Goal: Understand process/instructions: Learn how to perform a task or action

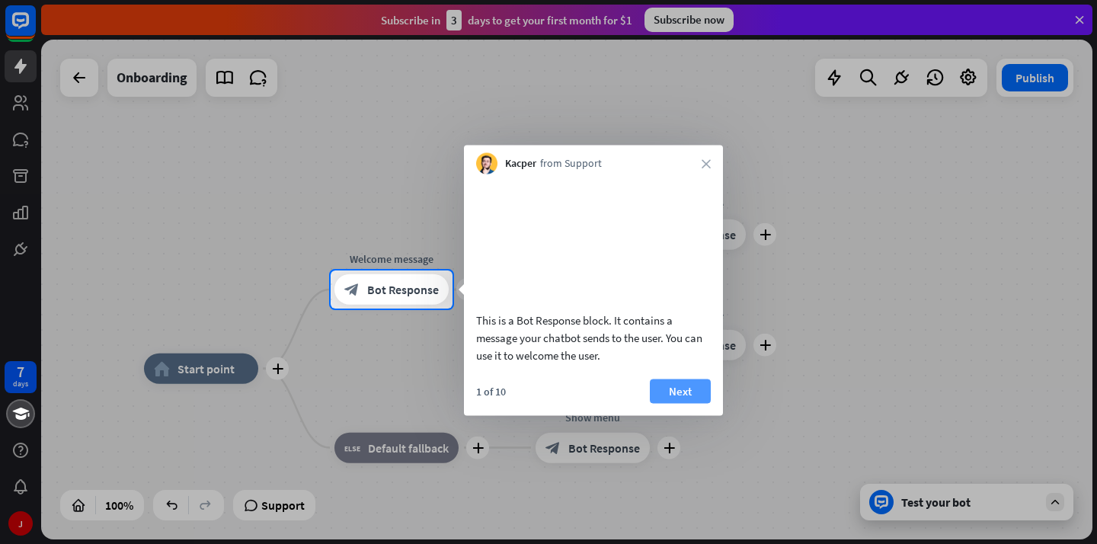
click at [676, 401] on button "Next" at bounding box center [680, 391] width 61 height 24
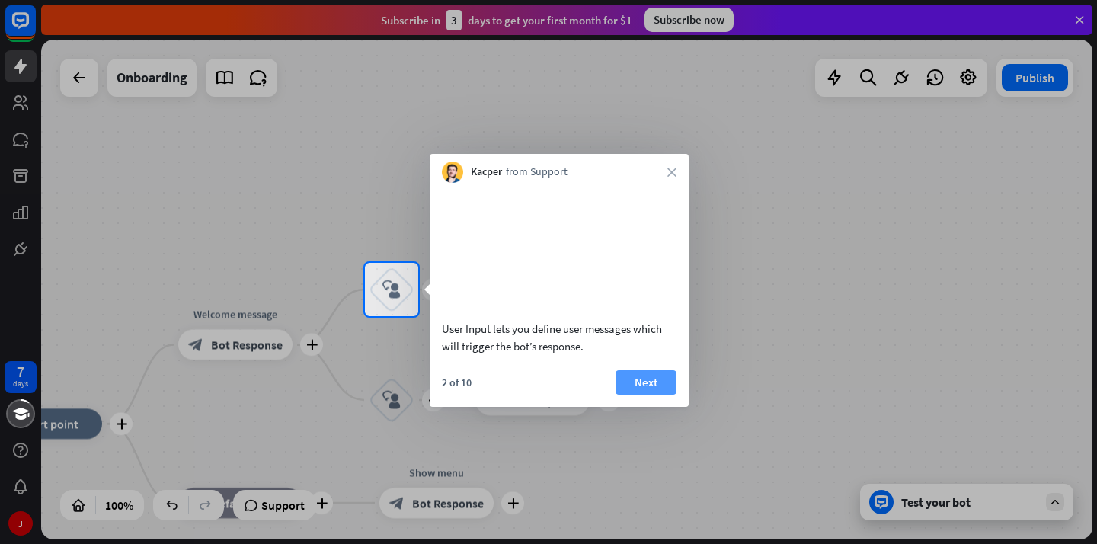
click at [667, 394] on button "Next" at bounding box center [645, 382] width 61 height 24
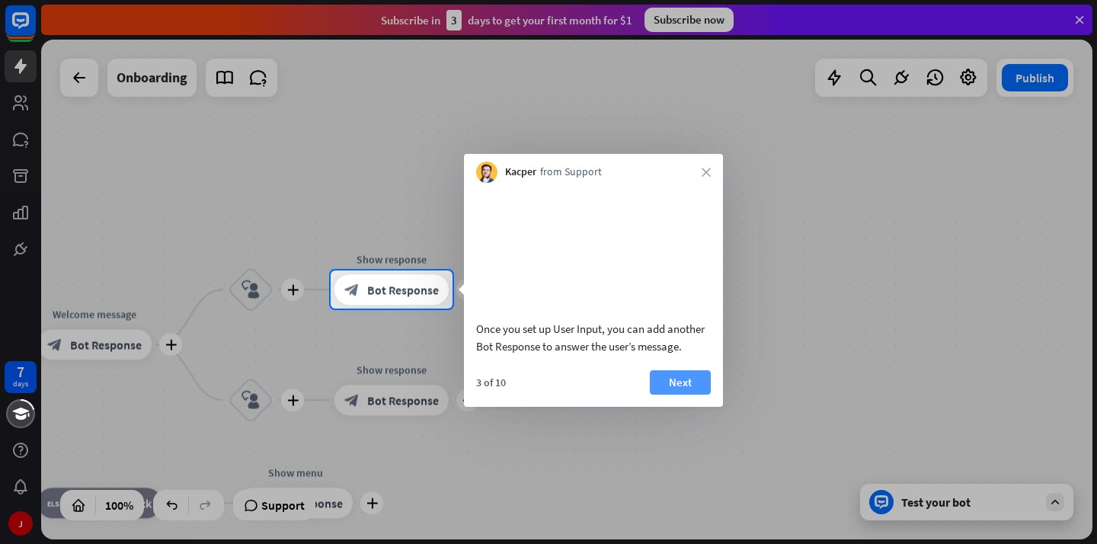
click at [666, 394] on button "Next" at bounding box center [680, 382] width 61 height 24
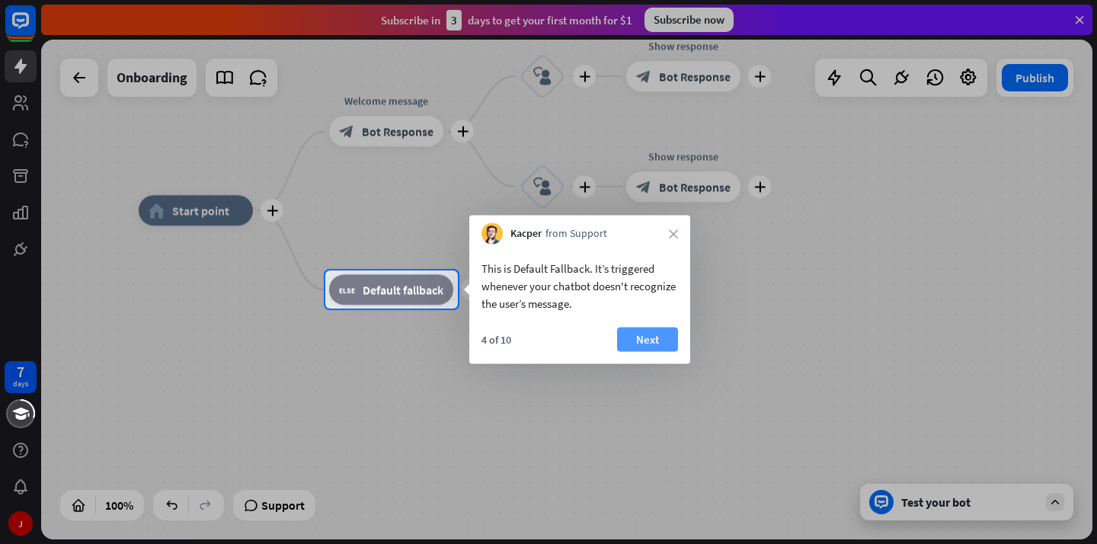
click at [644, 349] on button "Next" at bounding box center [647, 339] width 61 height 24
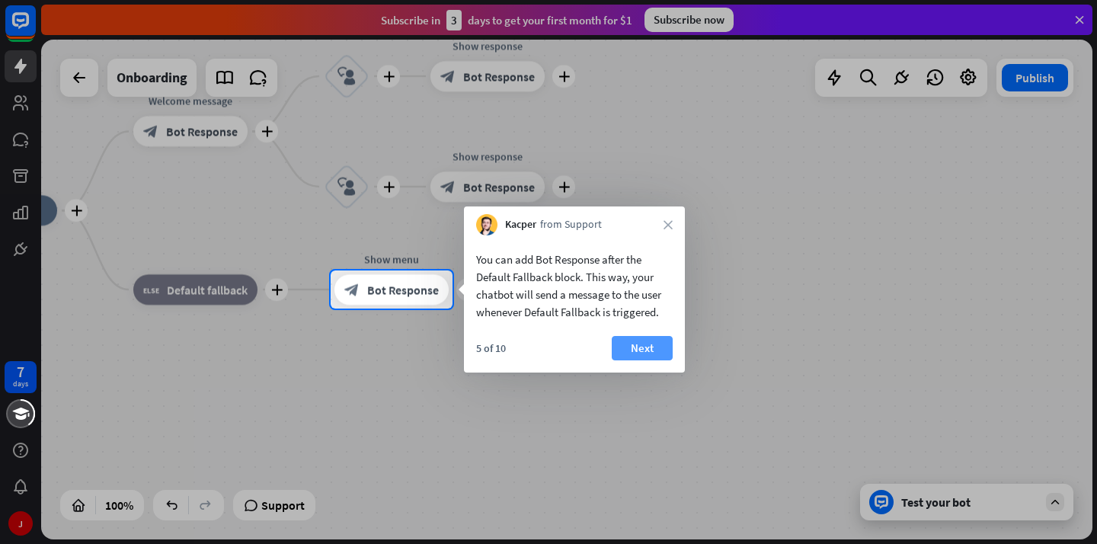
click at [650, 350] on button "Next" at bounding box center [642, 348] width 61 height 24
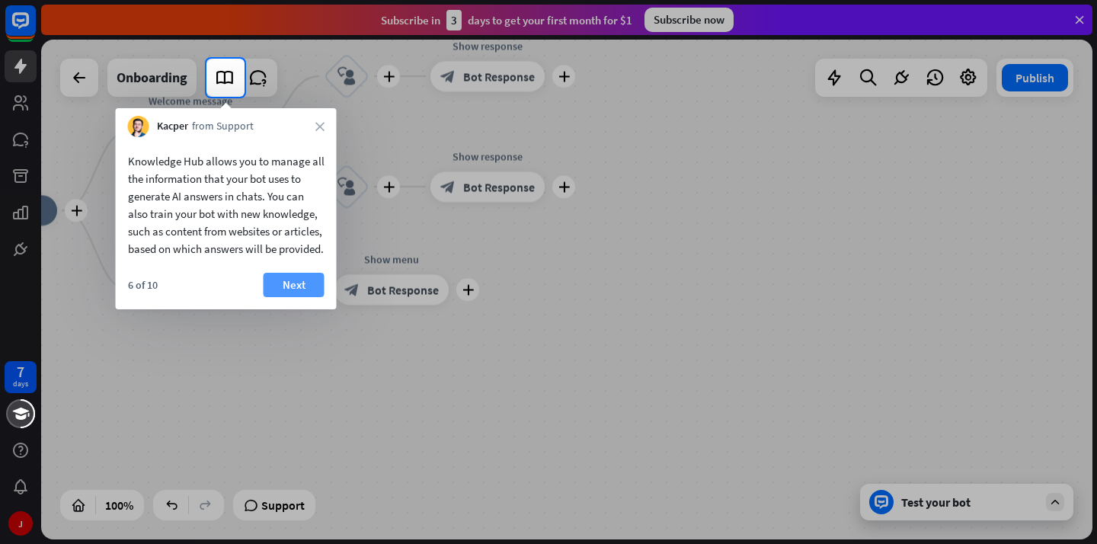
click at [282, 297] on button "Next" at bounding box center [294, 285] width 61 height 24
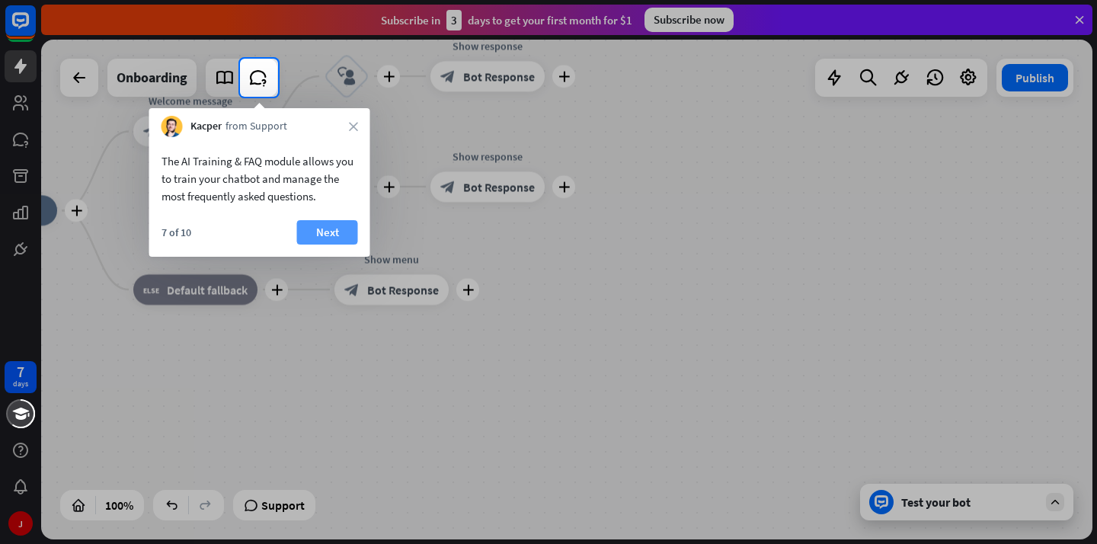
click at [327, 230] on button "Next" at bounding box center [327, 232] width 61 height 24
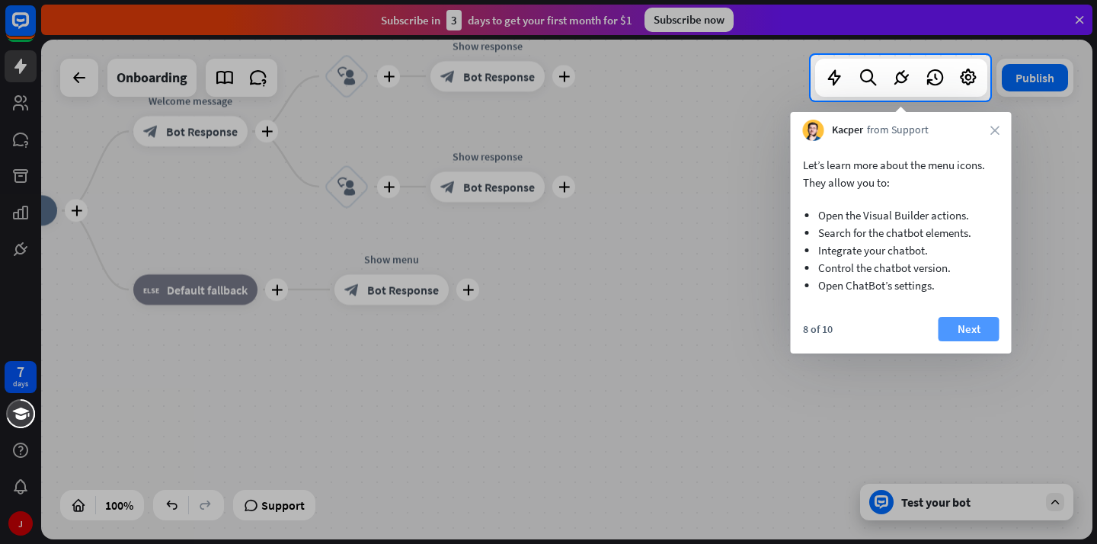
click at [985, 322] on button "Next" at bounding box center [968, 329] width 61 height 24
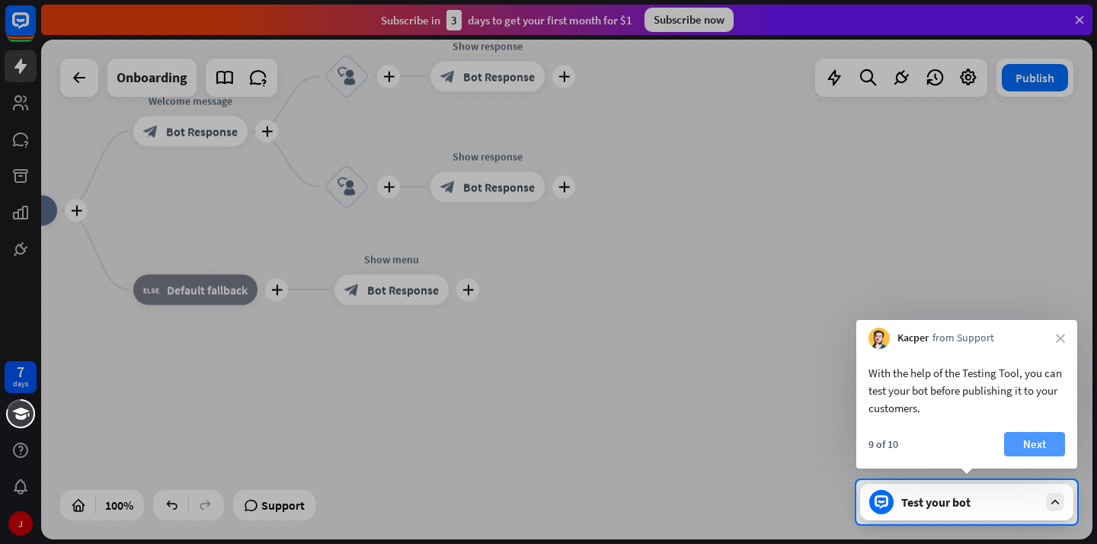
click at [1034, 436] on button "Next" at bounding box center [1034, 444] width 61 height 24
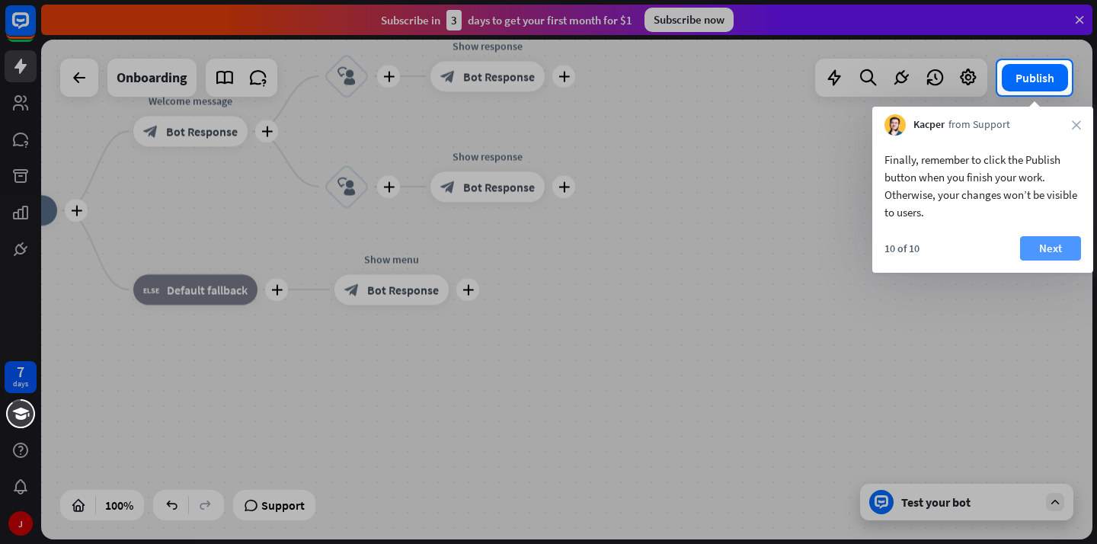
click at [1040, 243] on button "Next" at bounding box center [1050, 248] width 61 height 24
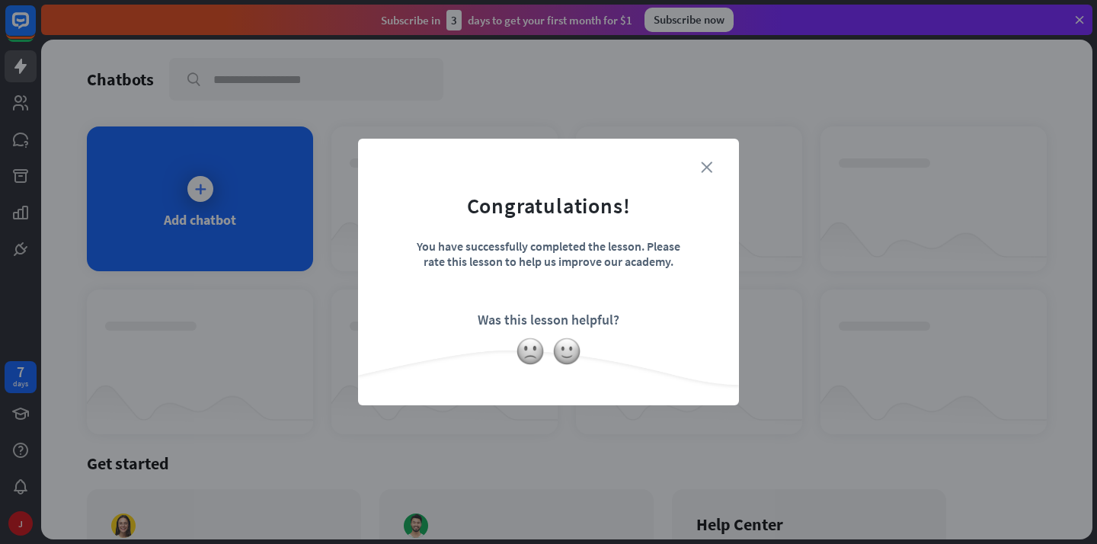
click at [704, 168] on icon "close" at bounding box center [706, 166] width 11 height 11
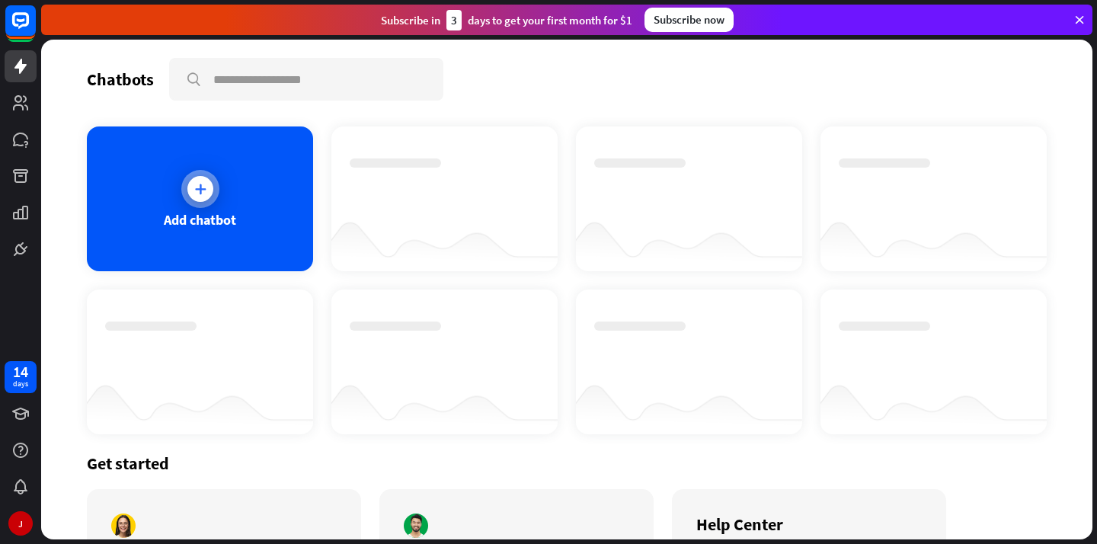
click at [223, 198] on div "Add chatbot" at bounding box center [200, 198] width 226 height 145
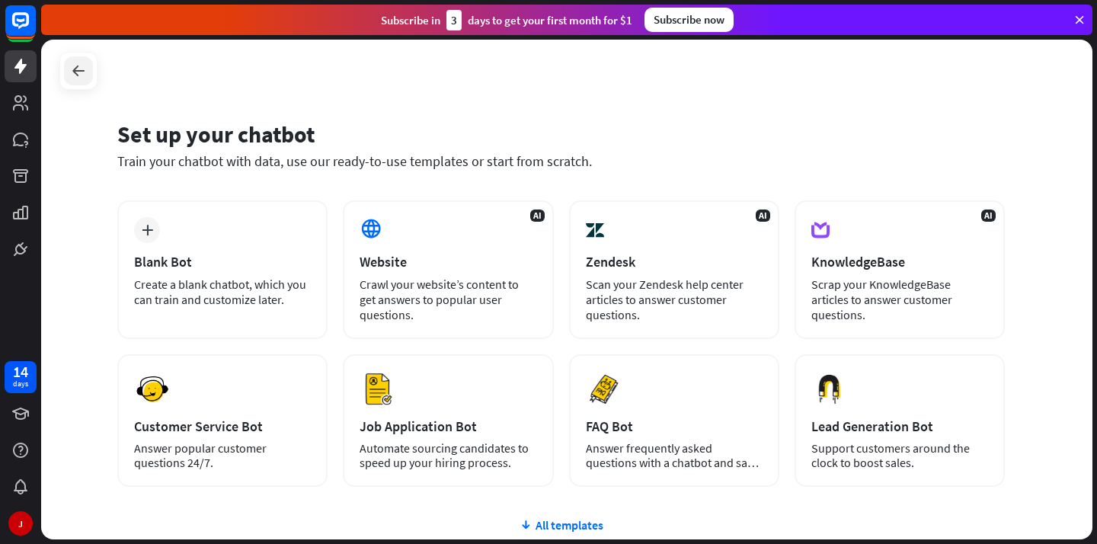
click at [72, 69] on icon at bounding box center [78, 71] width 18 height 18
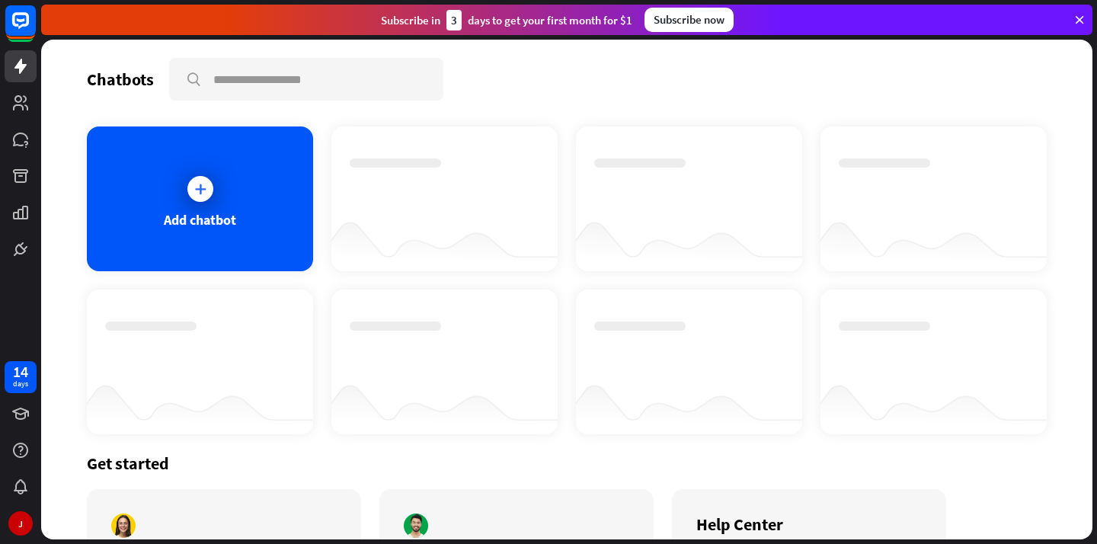
scroll to position [136, 0]
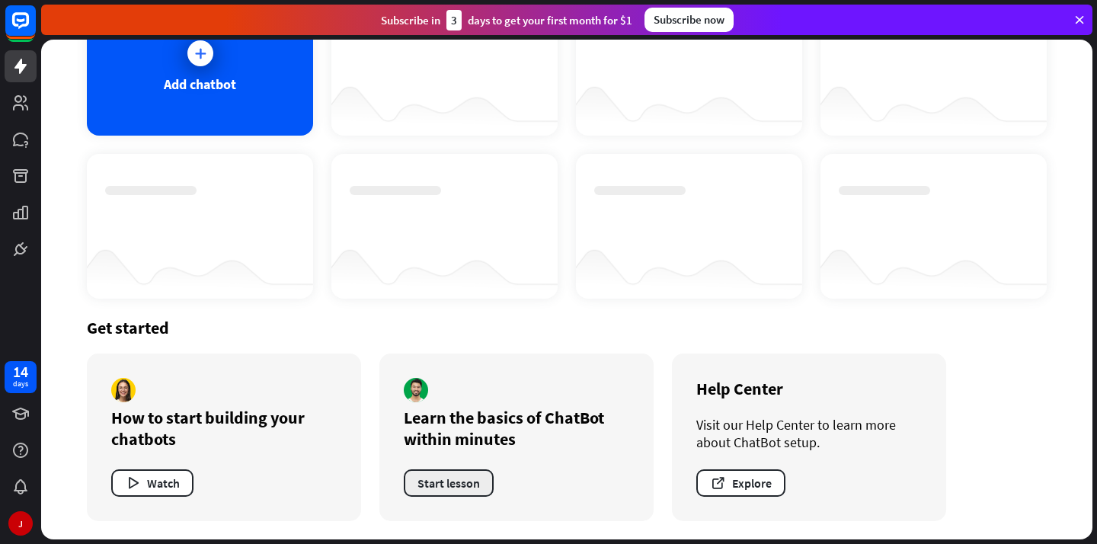
click at [423, 474] on button "Start lesson" at bounding box center [449, 482] width 90 height 27
